Goal: Obtain resource: Obtain resource

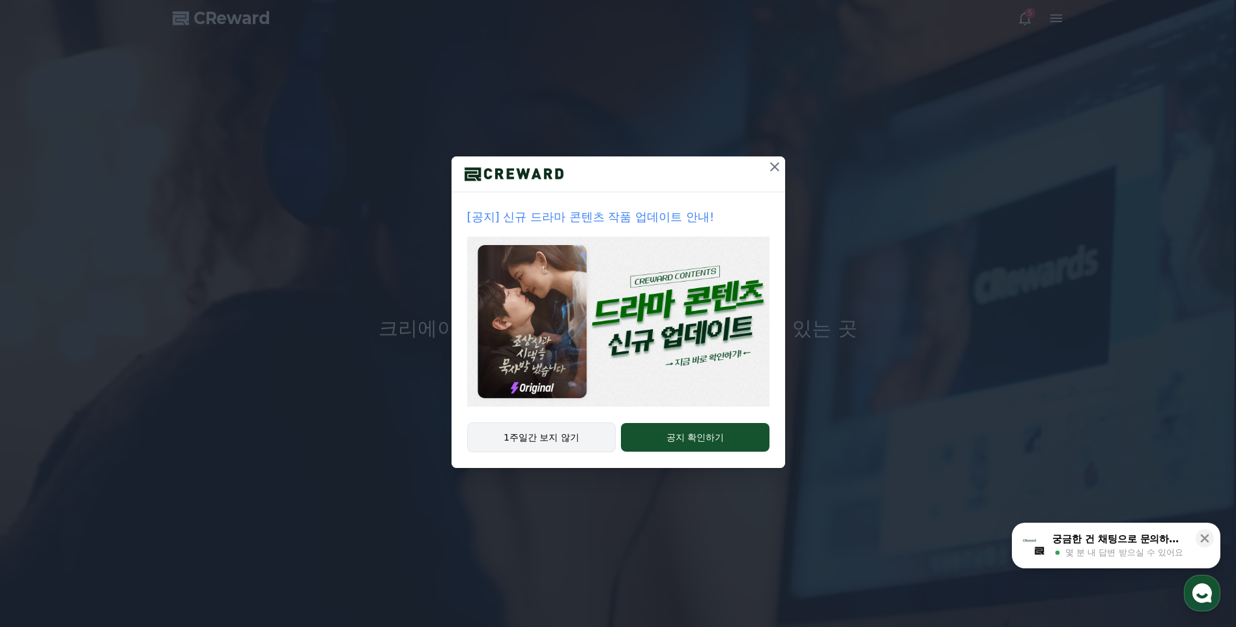
click at [552, 433] on button "1주일간 보지 않기" at bounding box center [541, 437] width 149 height 30
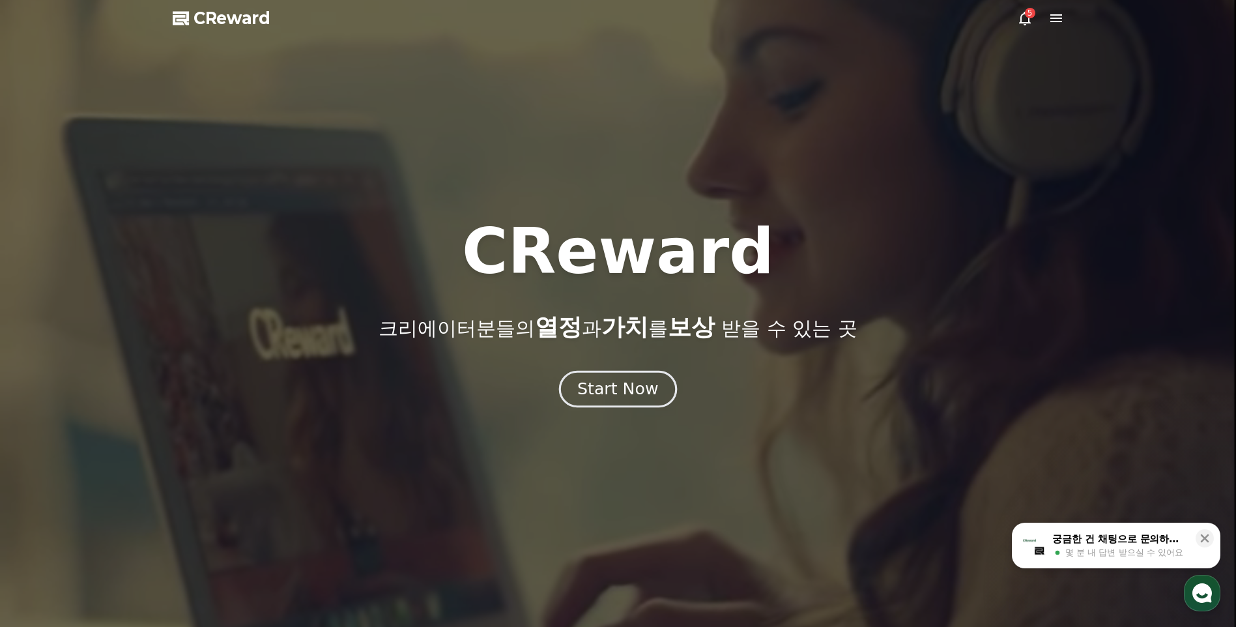
click at [632, 391] on div "Start Now" at bounding box center [617, 389] width 81 height 22
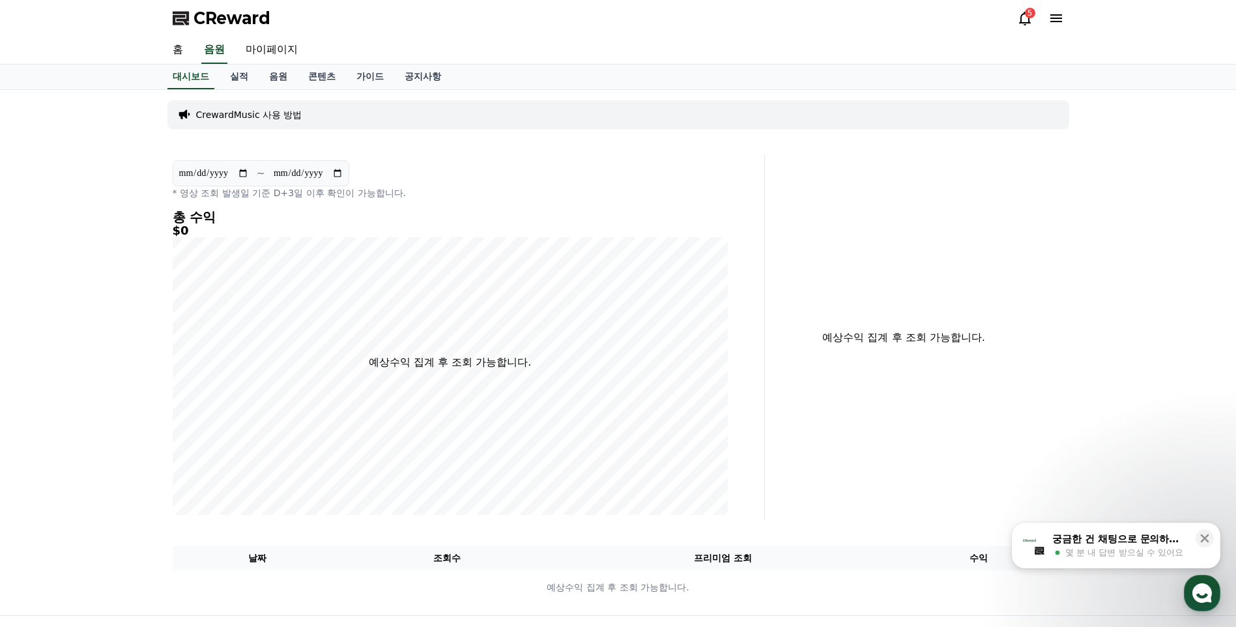
click at [1022, 18] on icon at bounding box center [1025, 18] width 16 height 16
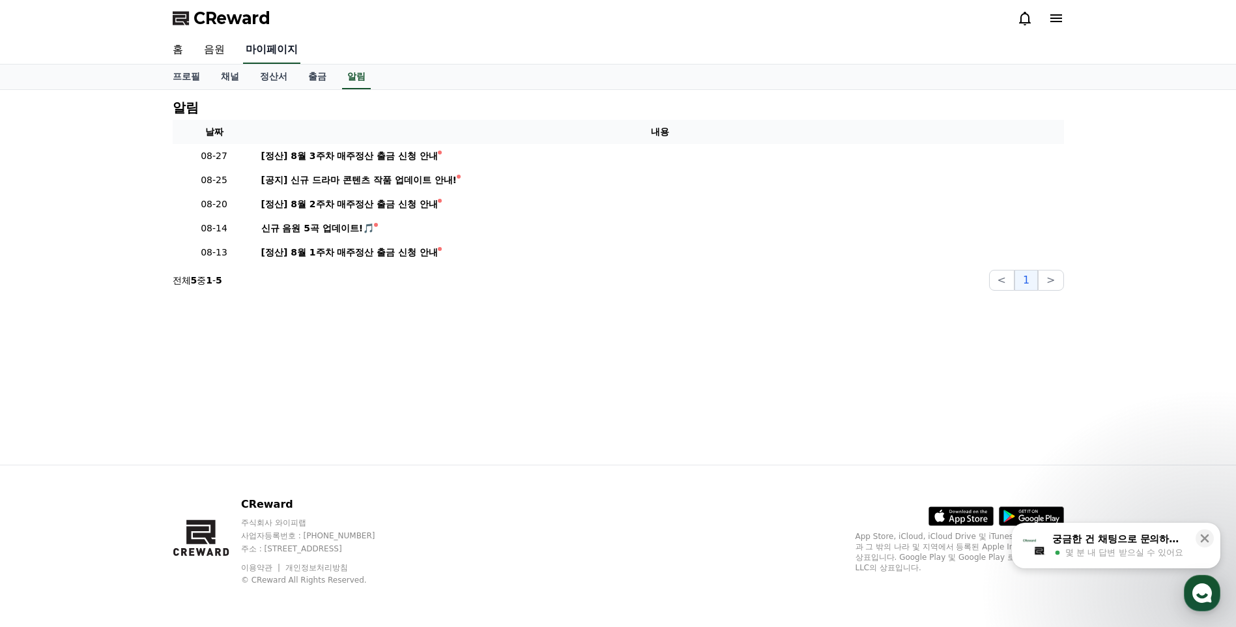
click at [281, 51] on link "마이페이지" at bounding box center [271, 49] width 57 height 27
select select "**********"
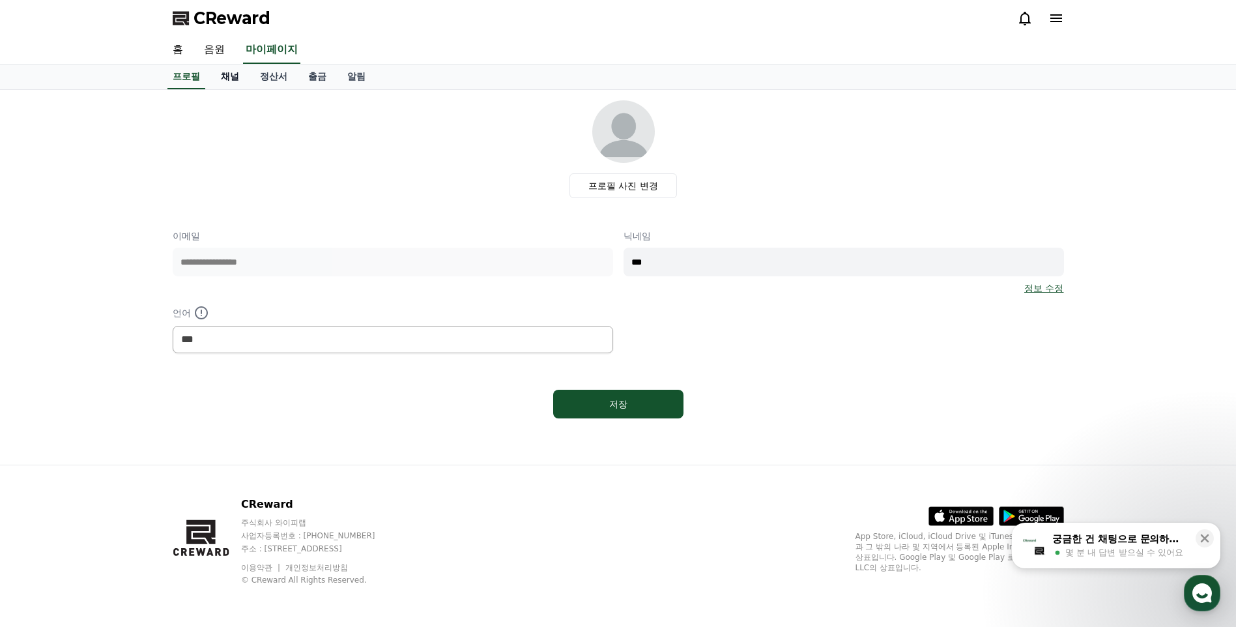
click at [228, 77] on link "채널" at bounding box center [229, 76] width 39 height 25
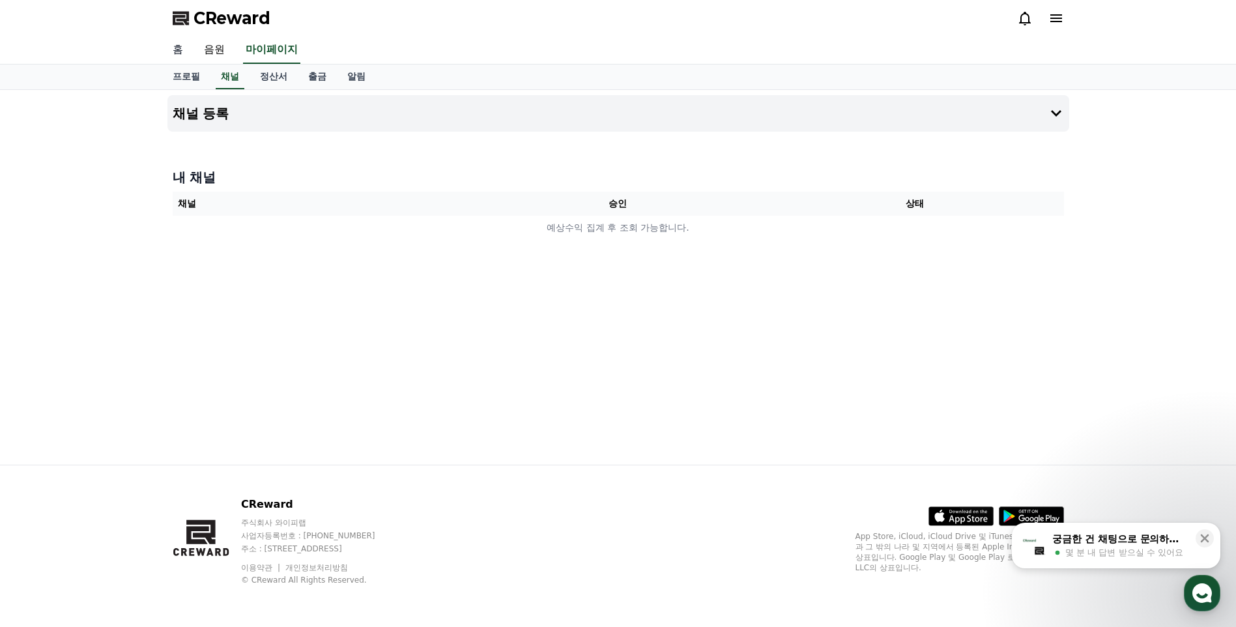
click at [180, 51] on link "홈" at bounding box center [177, 49] width 31 height 27
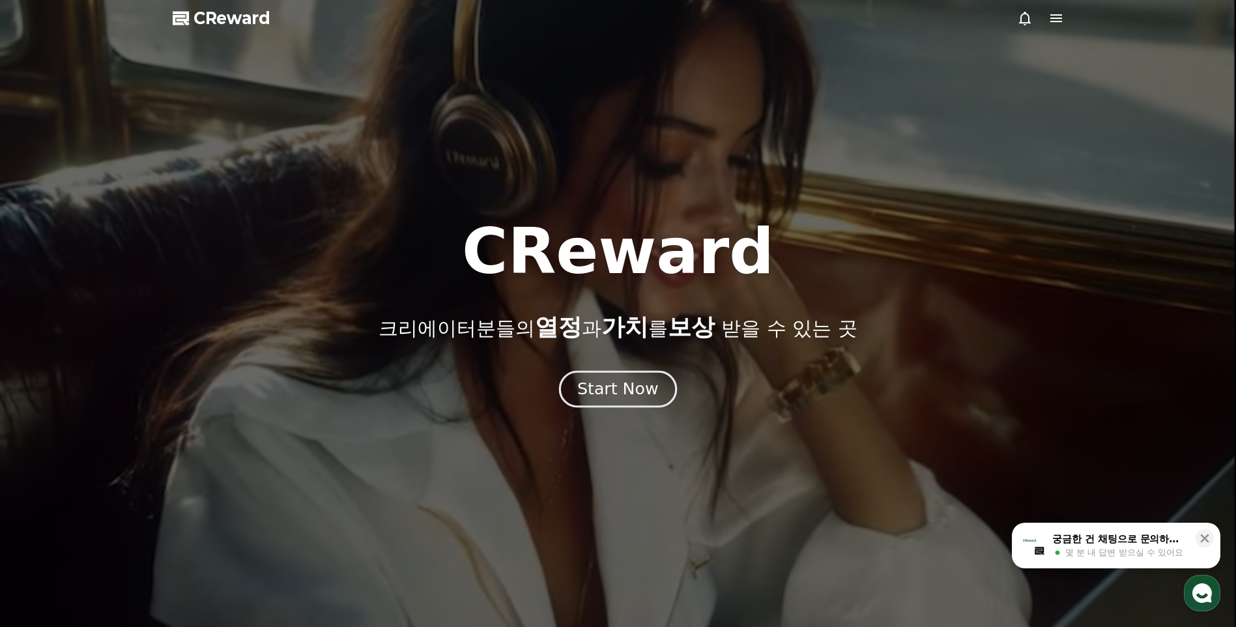
click at [625, 388] on div "Start Now" at bounding box center [617, 389] width 81 height 22
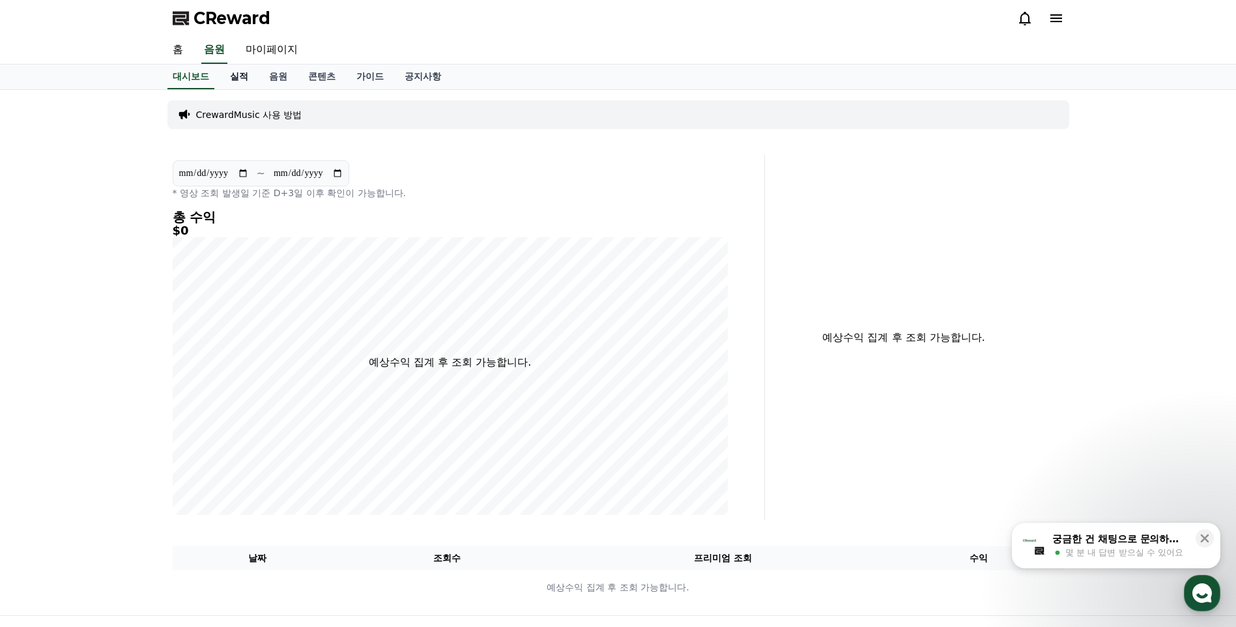
click at [242, 78] on link "실적" at bounding box center [239, 76] width 39 height 25
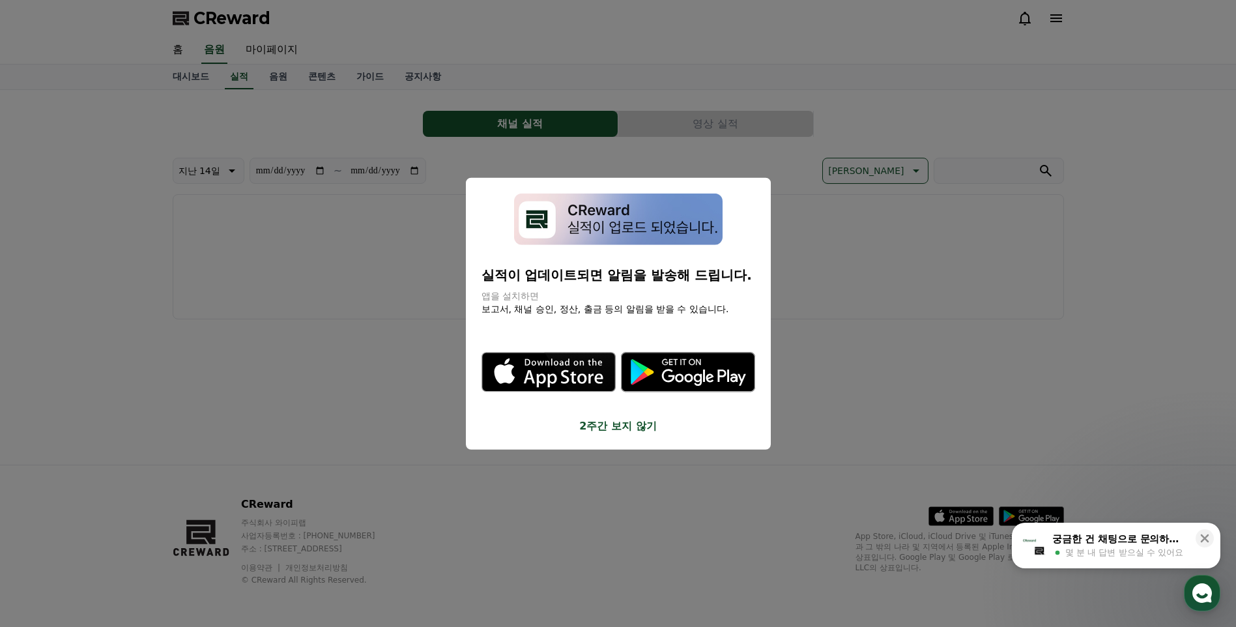
click at [279, 81] on button "close modal" at bounding box center [618, 313] width 1236 height 627
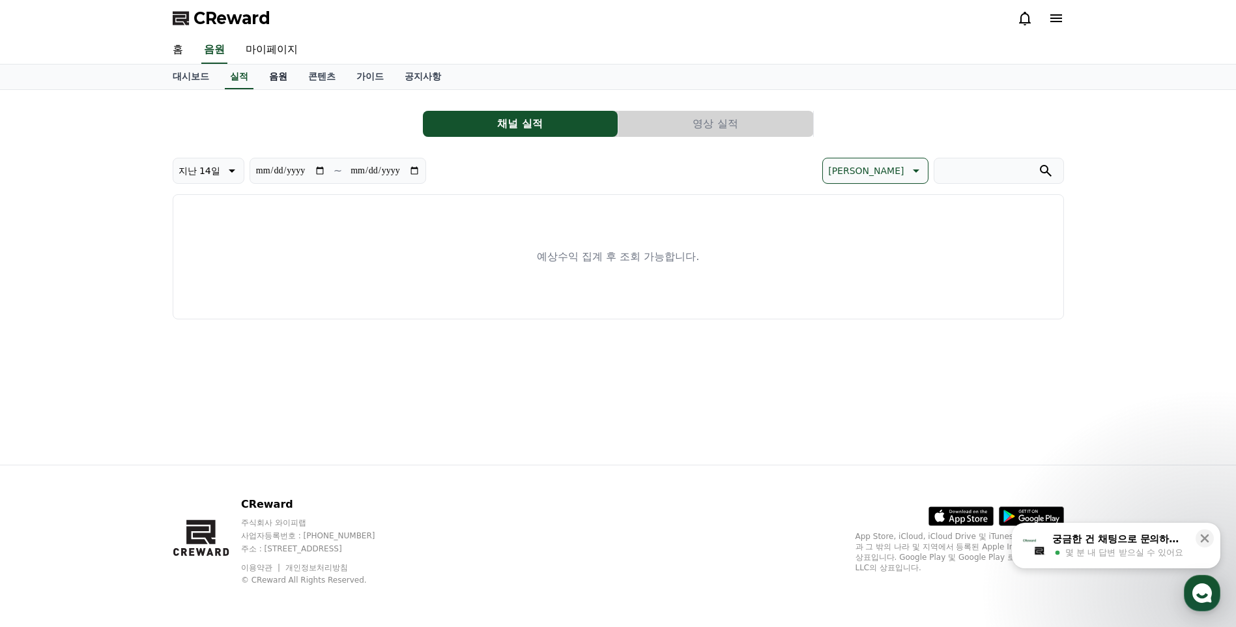
click at [287, 74] on link "음원" at bounding box center [278, 76] width 39 height 25
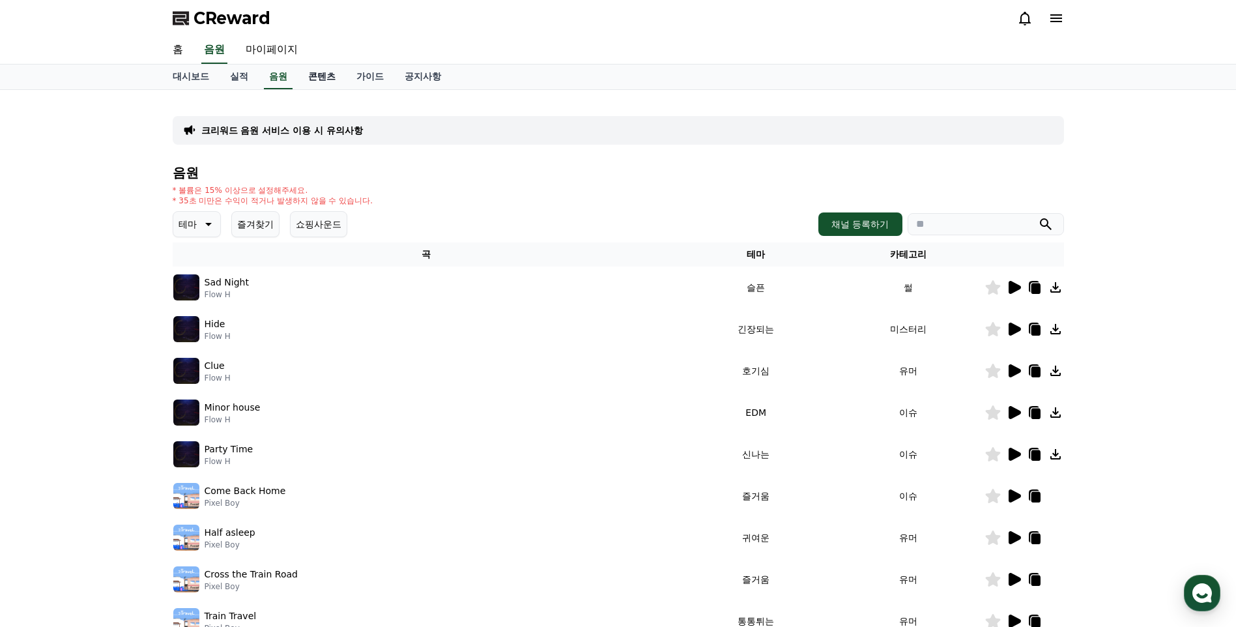
click at [318, 75] on link "콘텐츠" at bounding box center [322, 76] width 48 height 25
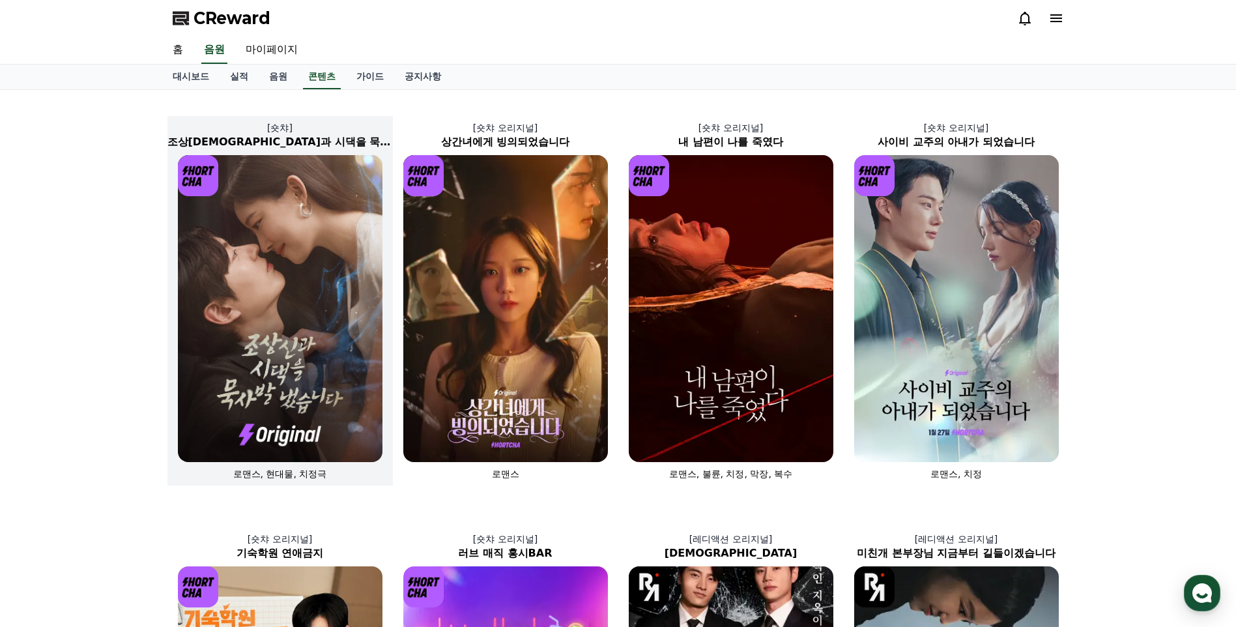
click at [265, 311] on img at bounding box center [280, 308] width 205 height 307
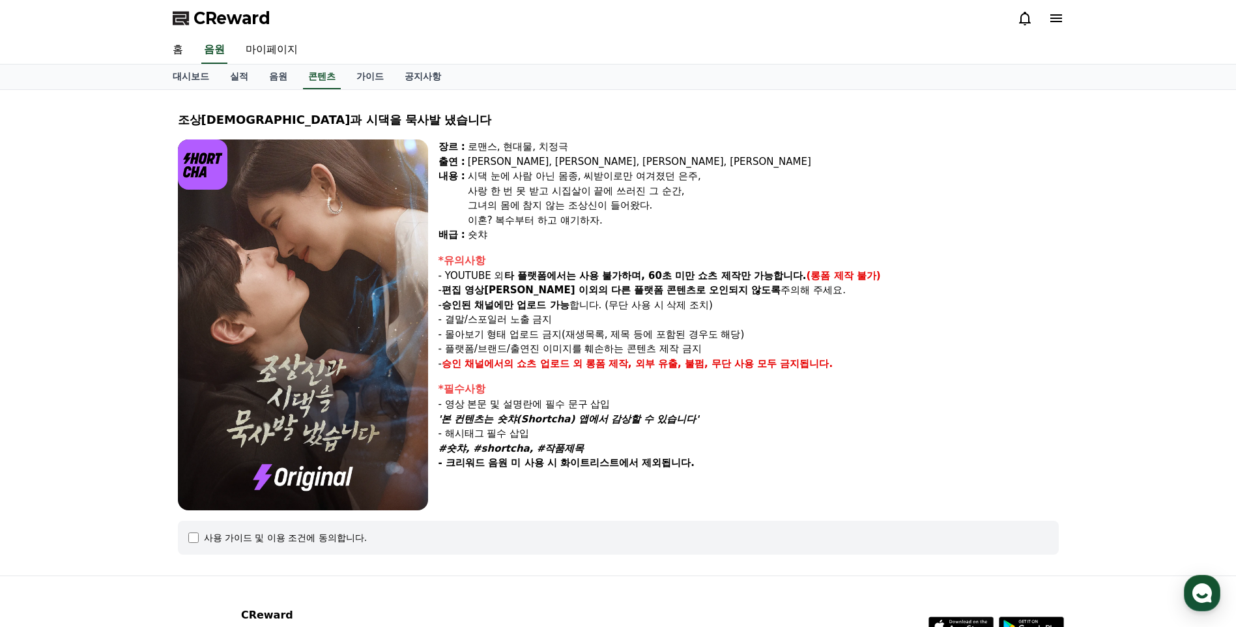
click at [354, 336] on img at bounding box center [303, 324] width 250 height 371
drag, startPoint x: 511, startPoint y: 188, endPoint x: 640, endPoint y: 300, distance: 170.9
click at [640, 300] on div "장르 : 로맨스, 현대물, 치정극 출연 : [PERSON_NAME], [PERSON_NAME], [PERSON_NAME], [PERSON_NA…" at bounding box center [748, 324] width 620 height 371
click at [640, 300] on p "- 승인된 채널에만 업로드 가능 합니다. (무단 사용 시 삭제 조치)" at bounding box center [748, 305] width 620 height 15
click at [611, 295] on strong "다른 플랫폼 콘텐츠로 오인되지 않도록" at bounding box center [696, 290] width 170 height 12
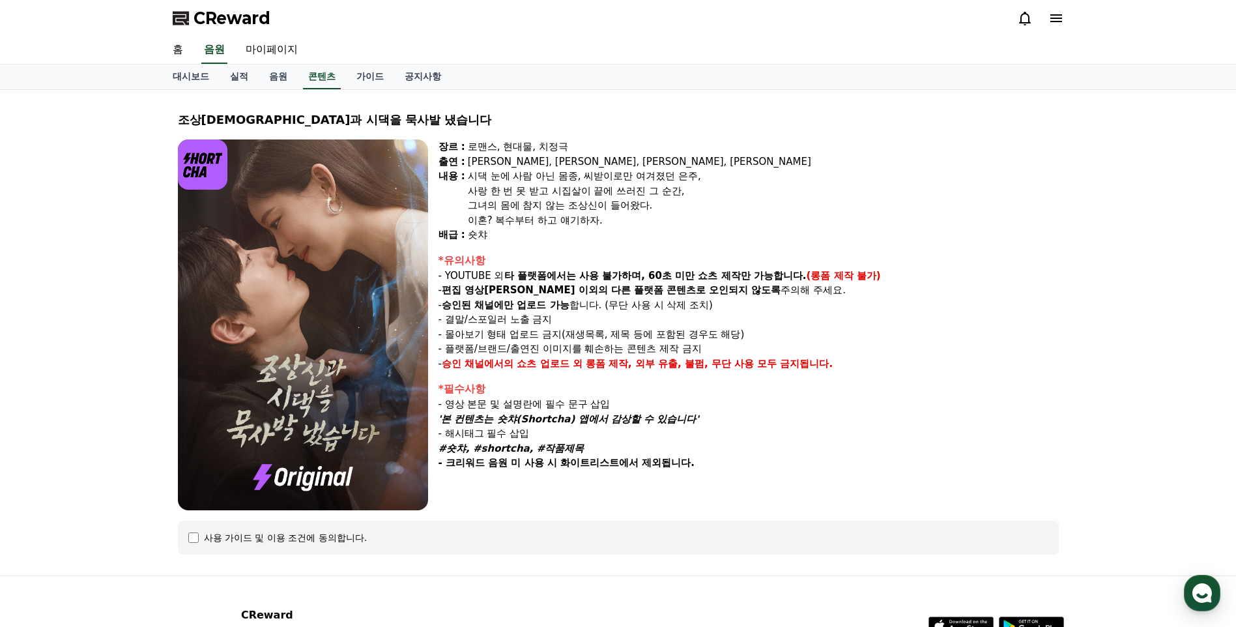
drag, startPoint x: 558, startPoint y: 291, endPoint x: 609, endPoint y: 316, distance: 56.5
click at [609, 316] on div "*유의사항 - YOUTUBE 외 타 플랫폼에서는 사용 불가하며, 60초 미만 쇼츠 제작만 가능합니다. (롱폼 제작 불가) - 편집 영상이 숏챠…" at bounding box center [748, 312] width 620 height 119
click at [494, 322] on p "- 결말/스포일러 노출 금지" at bounding box center [748, 319] width 620 height 15
click at [507, 319] on p "- 결말/스포일러 노출 금지" at bounding box center [748, 319] width 620 height 15
drag, startPoint x: 508, startPoint y: 329, endPoint x: 567, endPoint y: 332, distance: 58.7
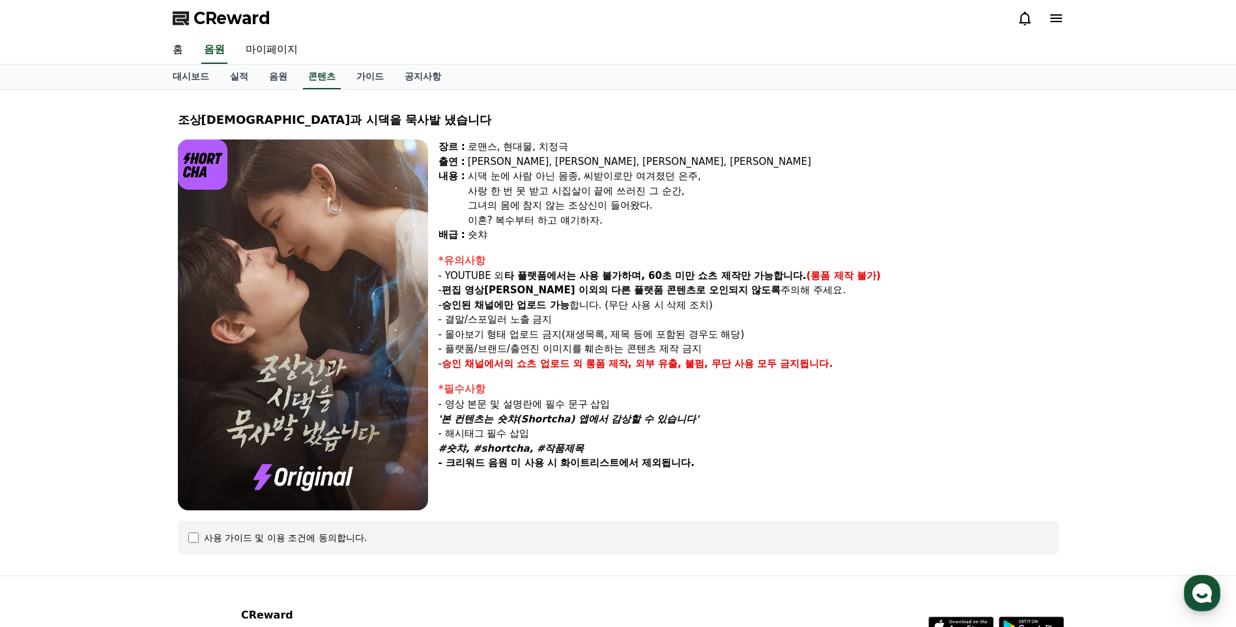
click at [567, 332] on p "- 몰아보기 형태 업로드 금지(재생목록, 제목 등에 포함된 경우도 해당)" at bounding box center [748, 334] width 620 height 15
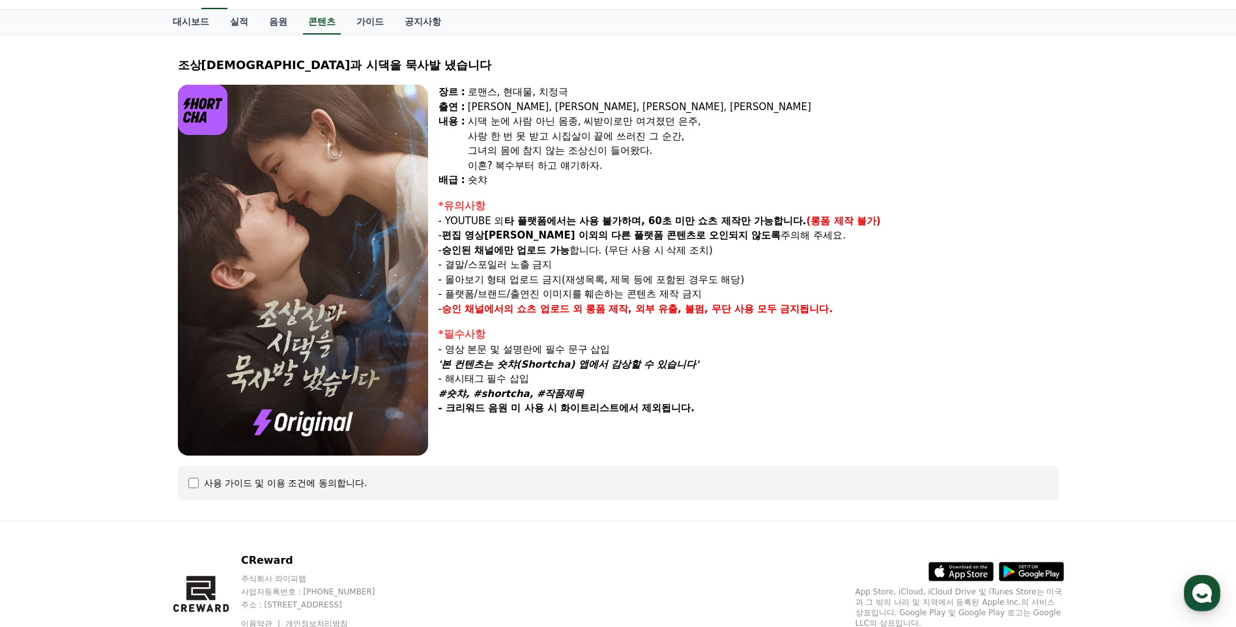
scroll to position [111, 0]
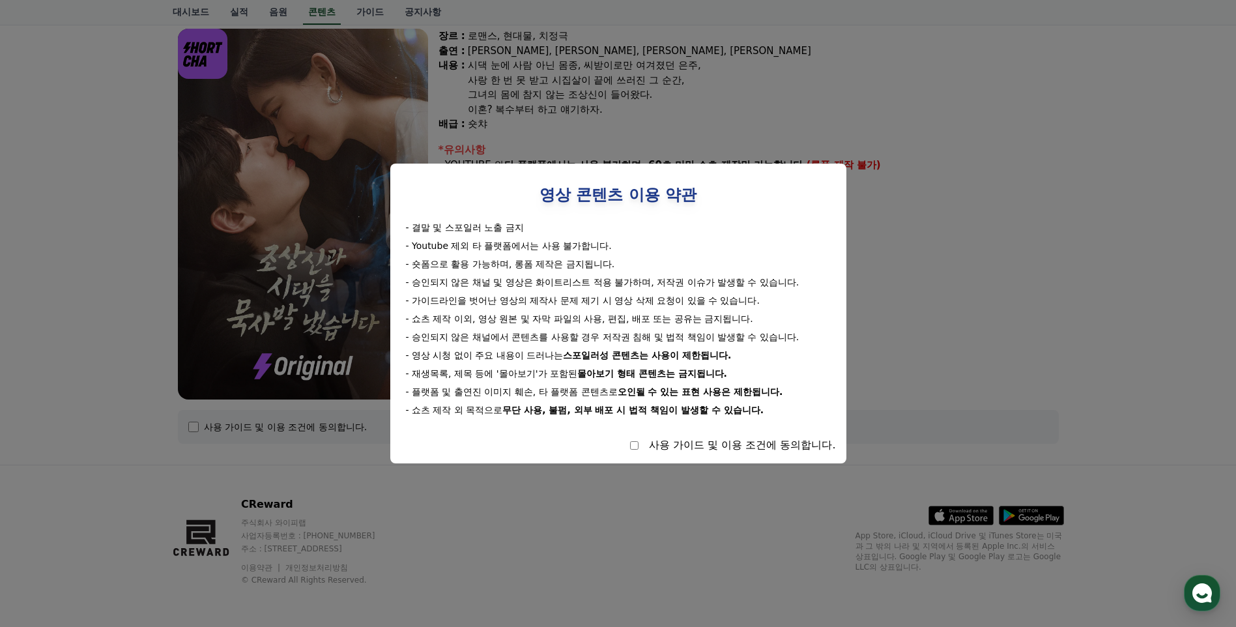
select select
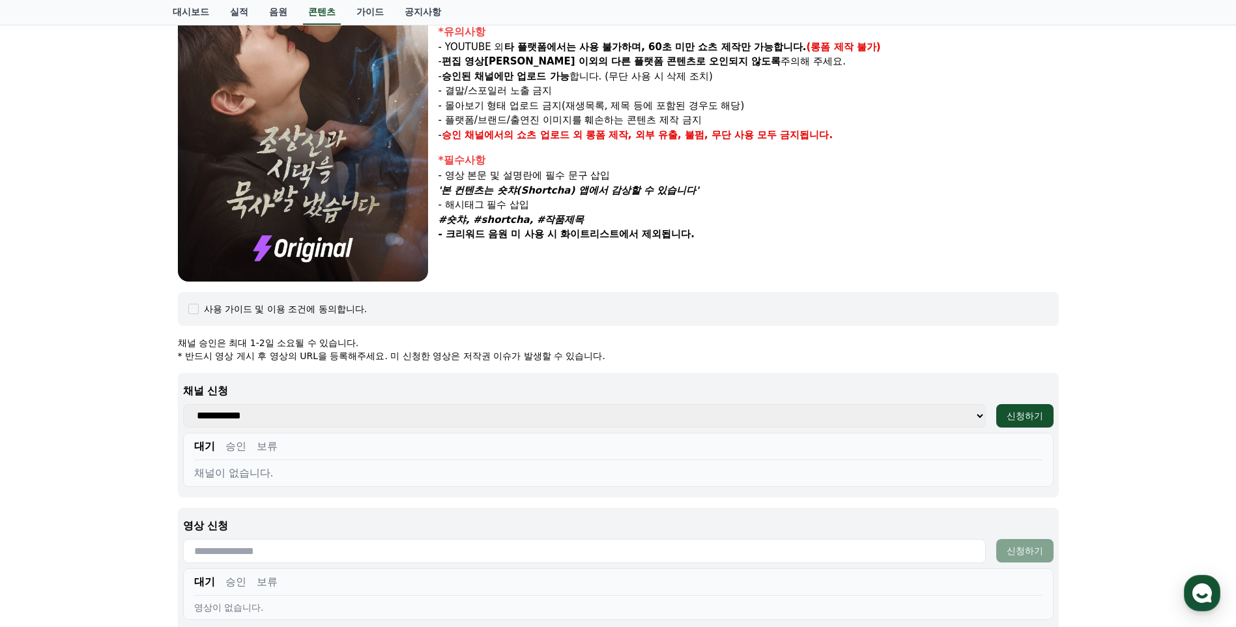
scroll to position [241, 0]
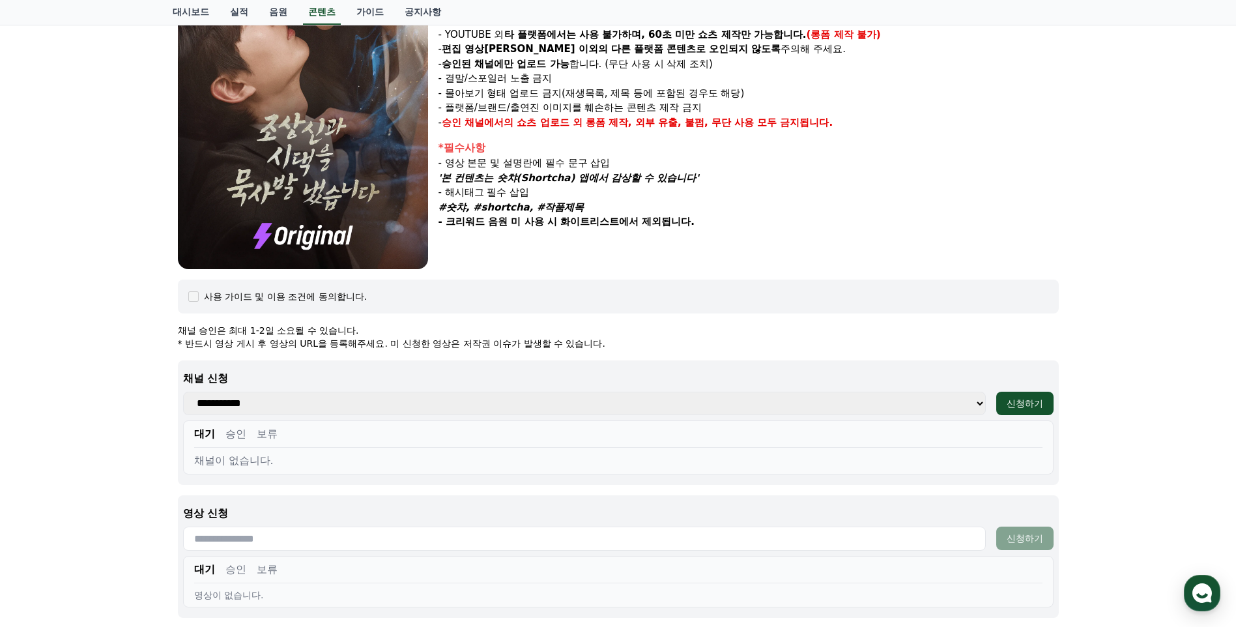
click at [298, 401] on select "**********" at bounding box center [584, 403] width 803 height 23
click at [1040, 404] on div "신청하기" at bounding box center [1025, 403] width 36 height 13
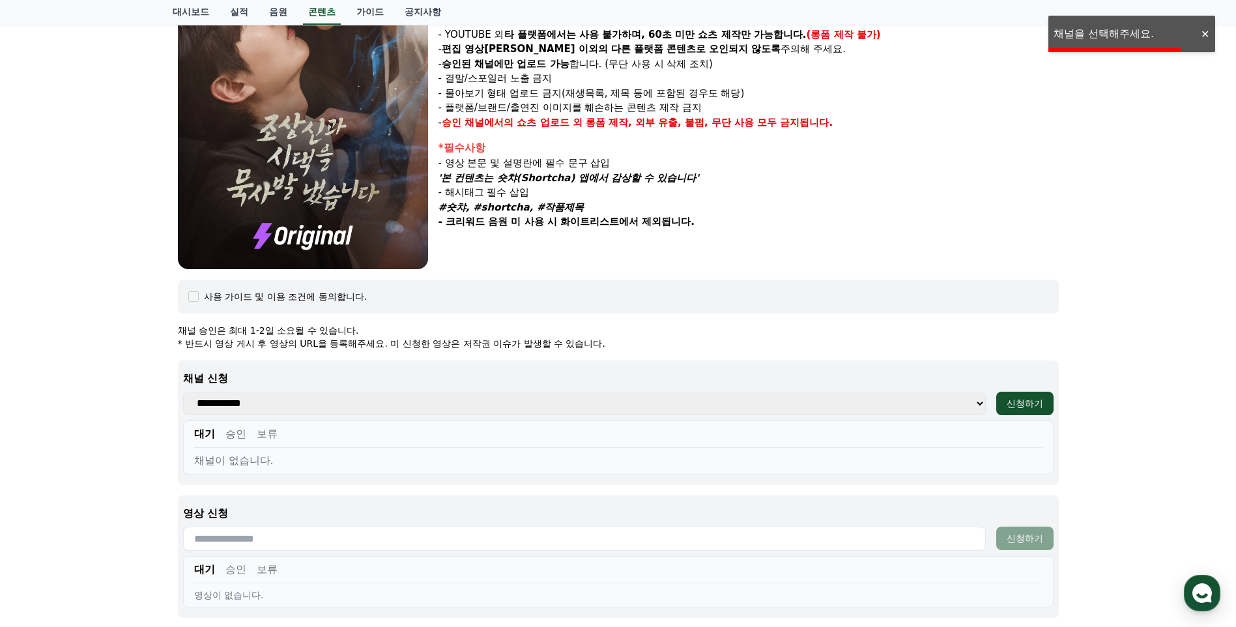
click at [1120, 35] on div "조상[DEMOGRAPHIC_DATA]과 시댁을 묵사발 냈습니다 장르 : 로맨스, 현대물, 치정극 출연 : [PERSON_NAME], [PERS…" at bounding box center [618, 281] width 1236 height 865
click at [257, 465] on div "채널이 없습니다." at bounding box center [618, 461] width 848 height 16
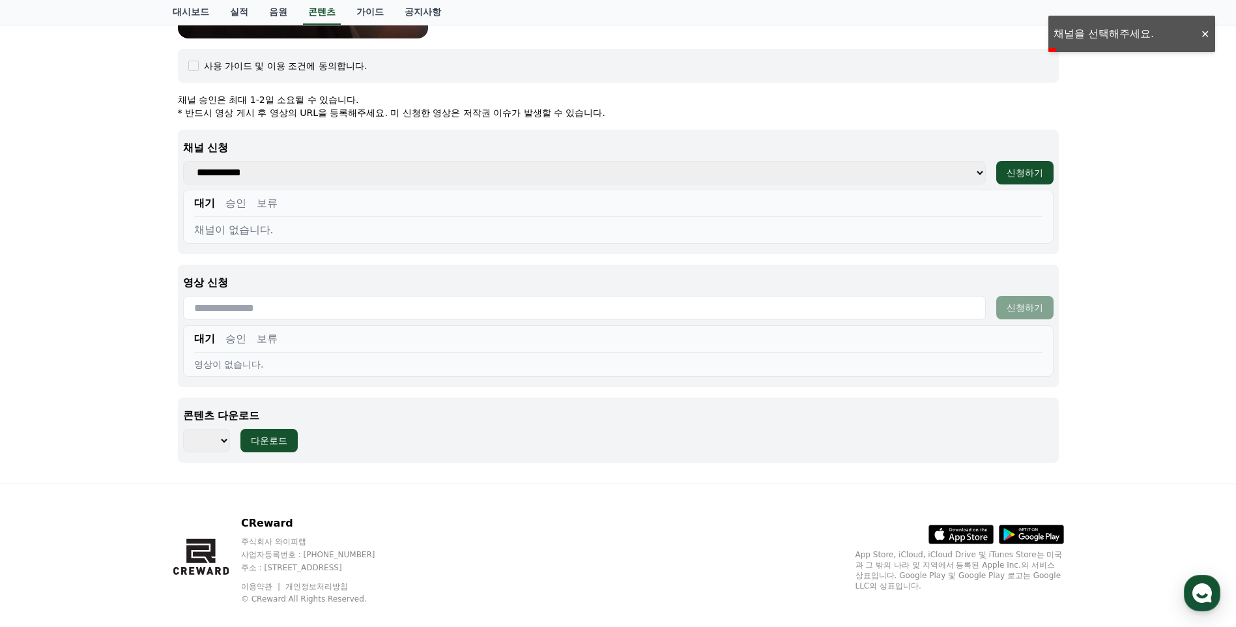
scroll to position [491, 0]
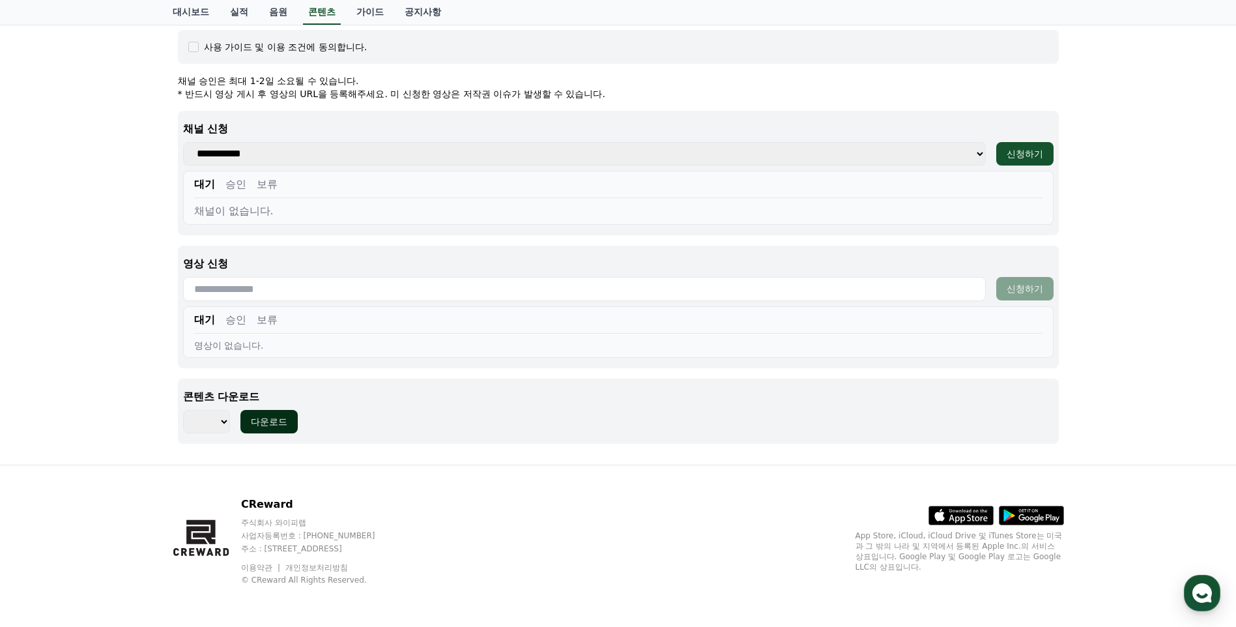
click at [277, 422] on div "다운로드" at bounding box center [269, 421] width 36 height 13
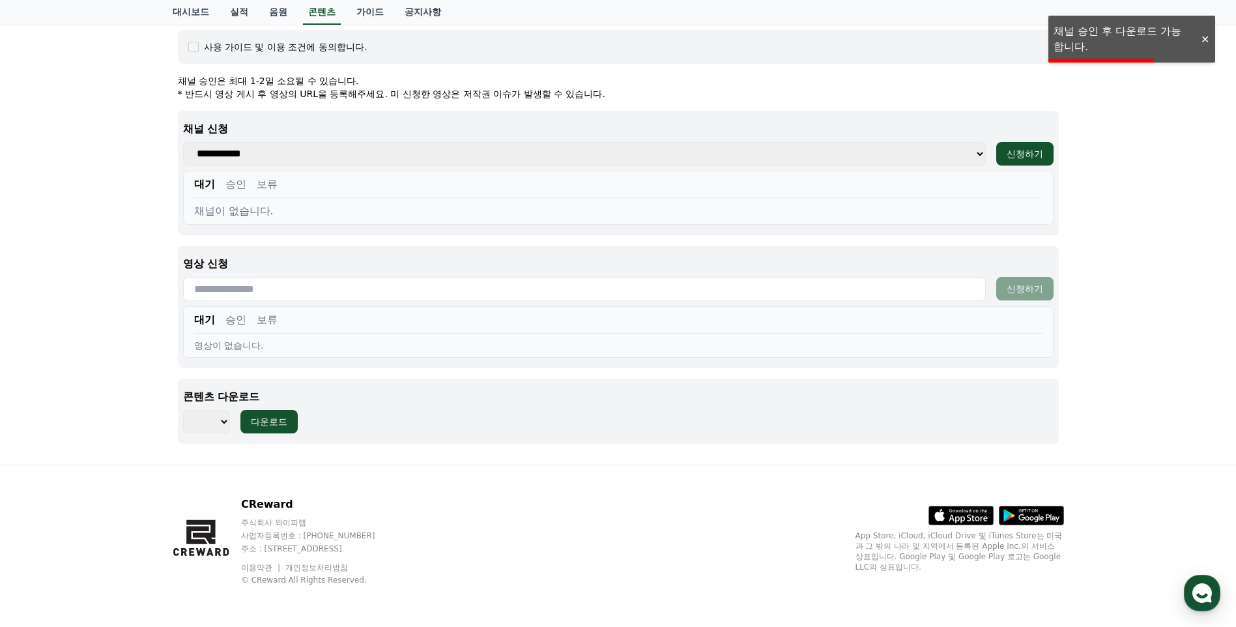
click at [1205, 38] on div at bounding box center [1204, 39] width 21 height 12
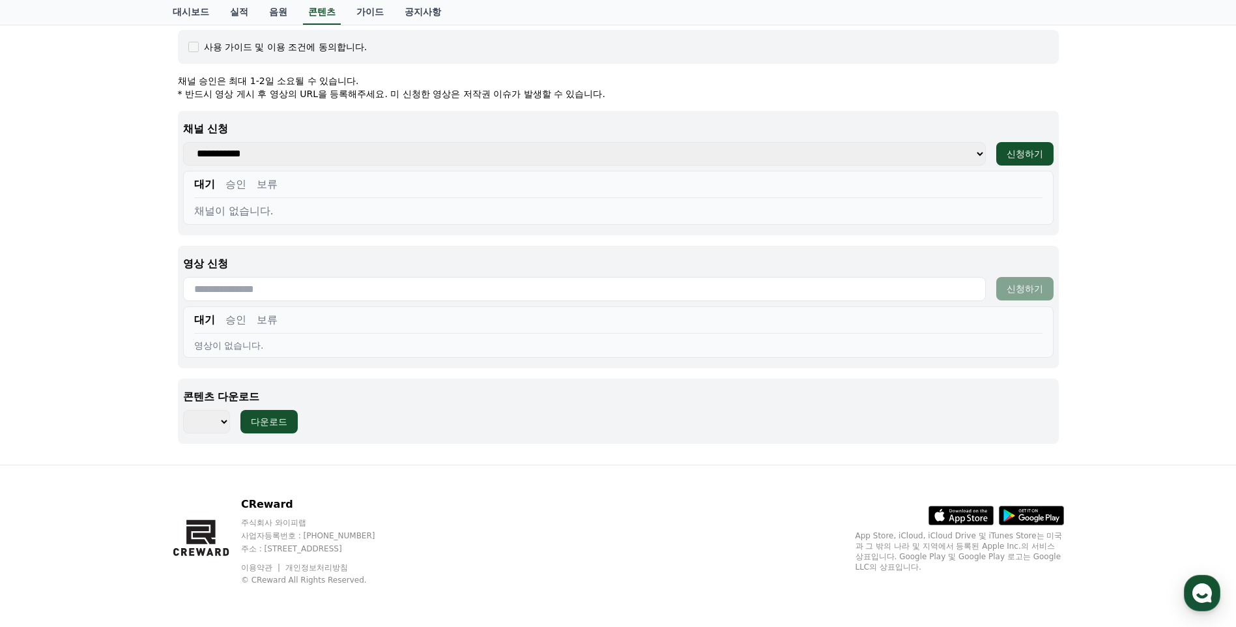
click at [295, 293] on input "text" at bounding box center [584, 289] width 803 height 24
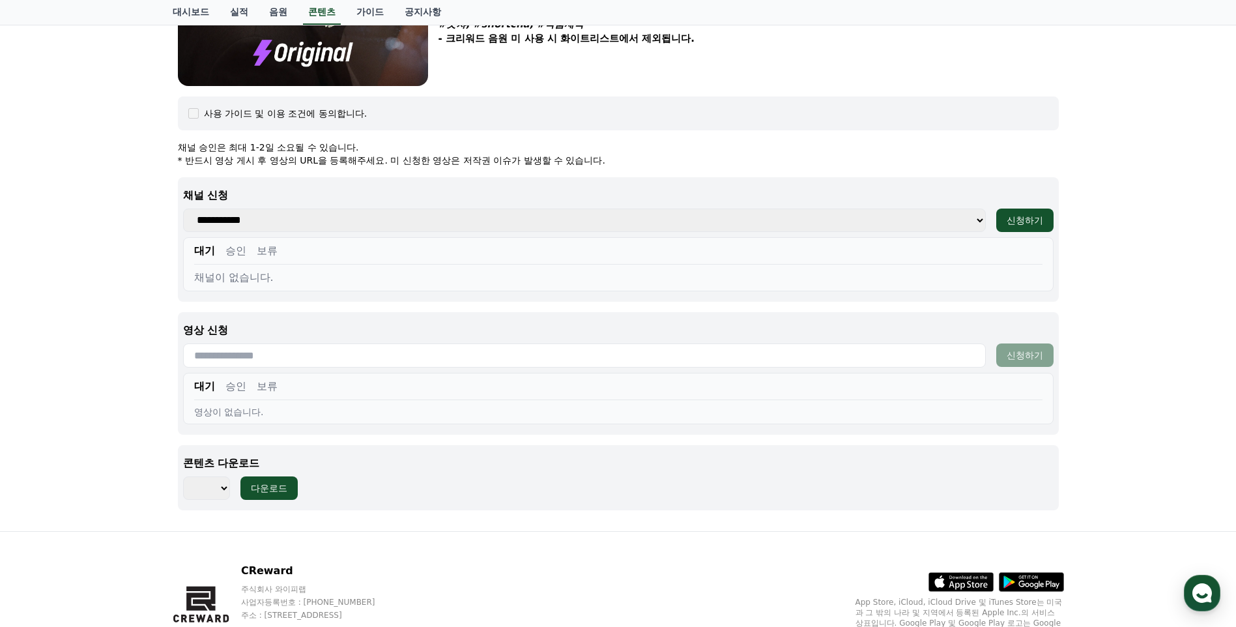
scroll to position [360, 0]
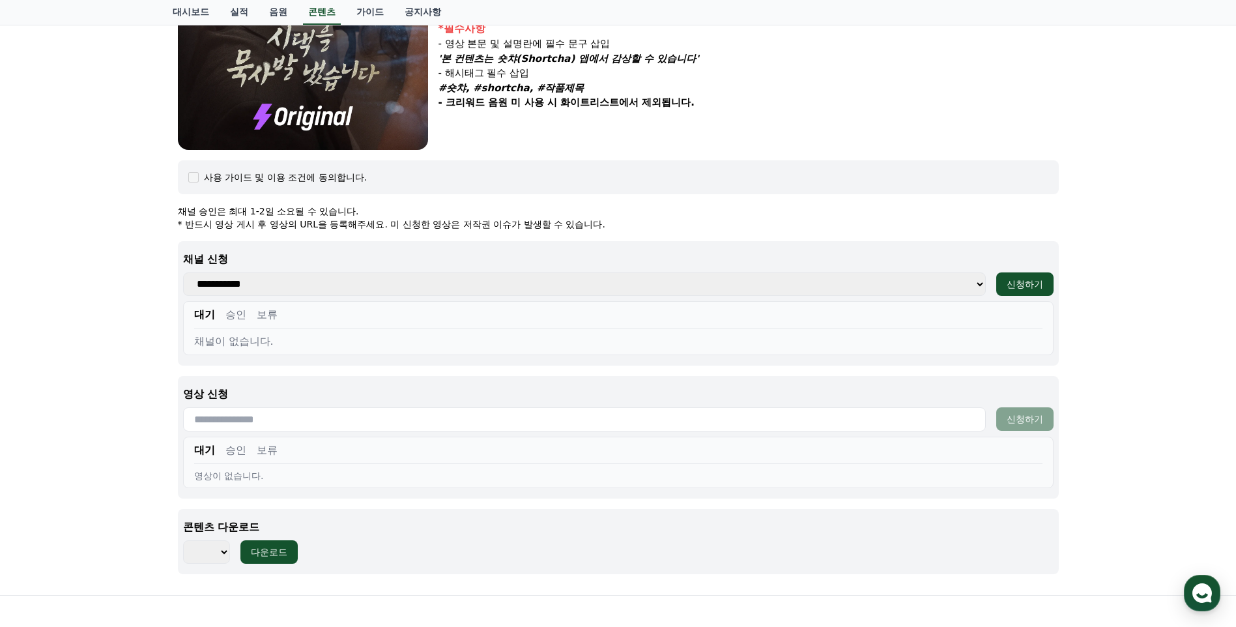
click at [268, 280] on select "**********" at bounding box center [584, 283] width 803 height 23
click at [227, 288] on select "**********" at bounding box center [584, 283] width 803 height 23
select select
click at [183, 272] on select "**********" at bounding box center [584, 283] width 803 height 23
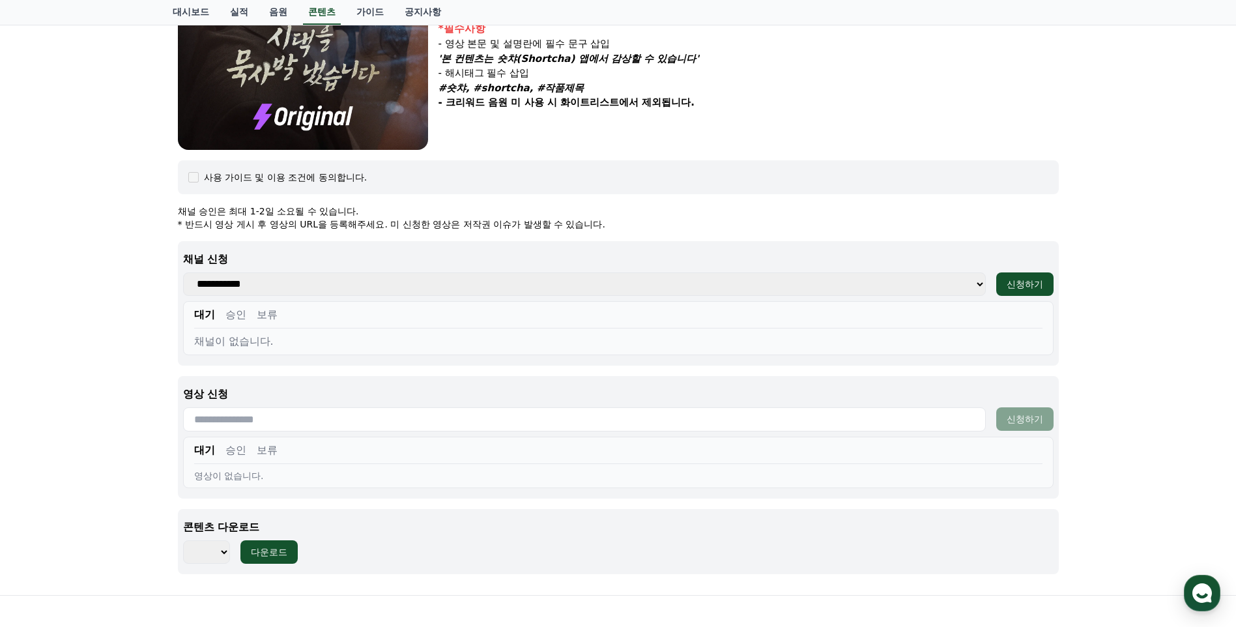
click at [239, 281] on select "**********" at bounding box center [584, 283] width 803 height 23
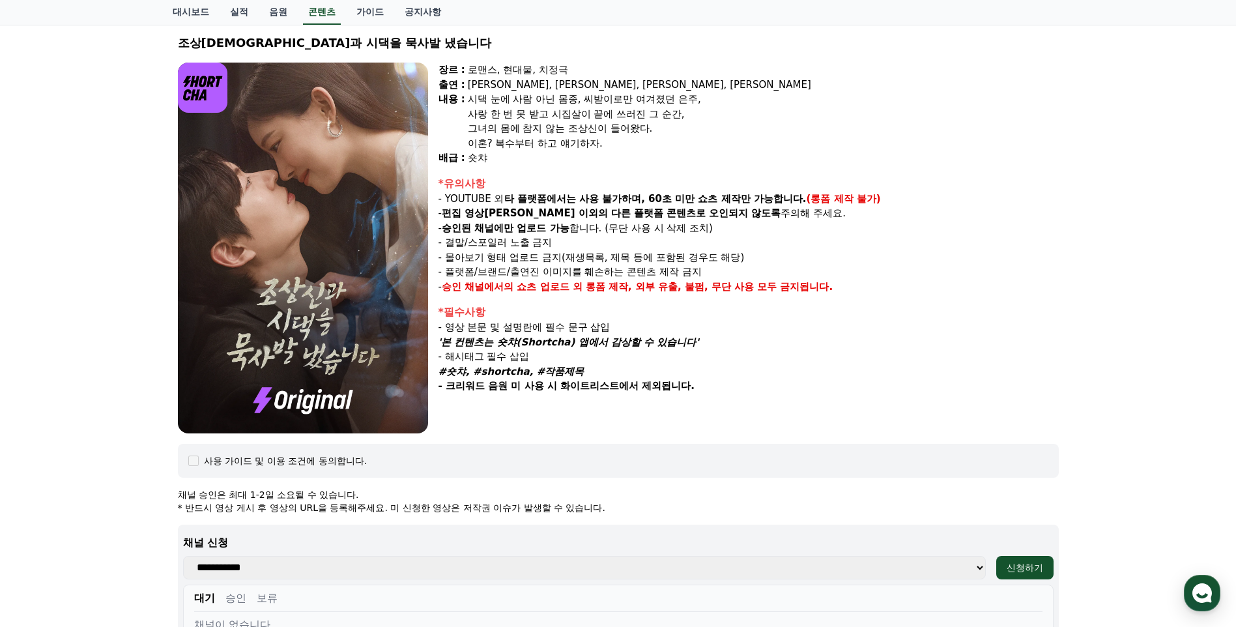
scroll to position [35, 0]
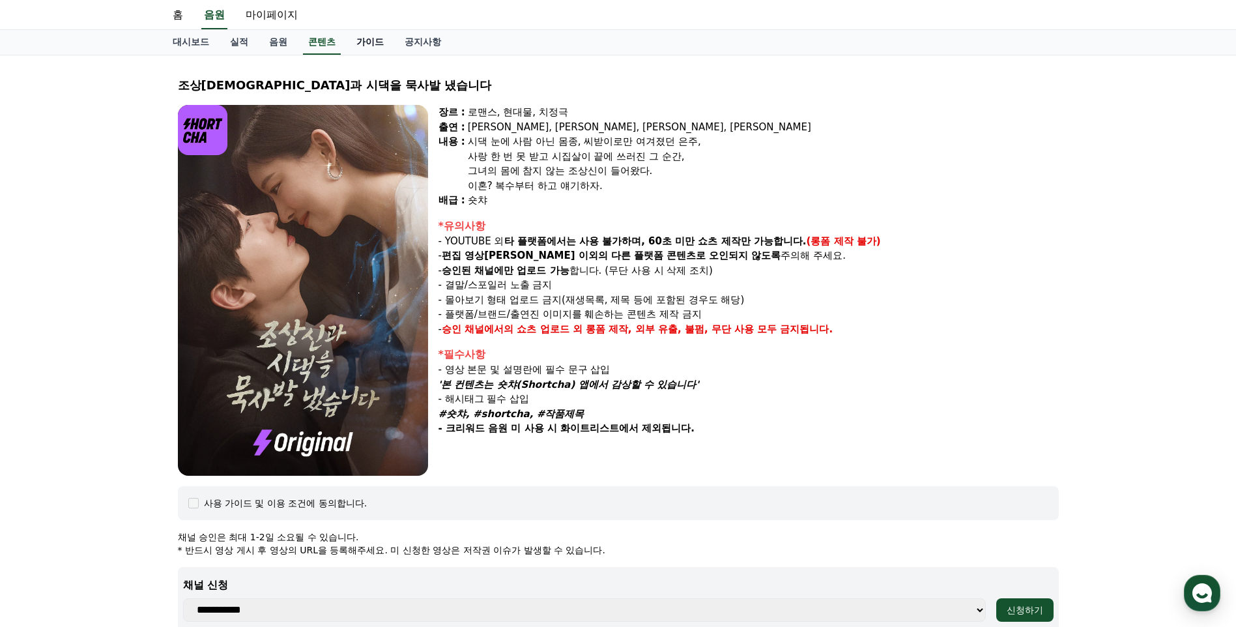
click at [377, 38] on link "가이드" at bounding box center [370, 42] width 48 height 25
